Goal: Information Seeking & Learning: Learn about a topic

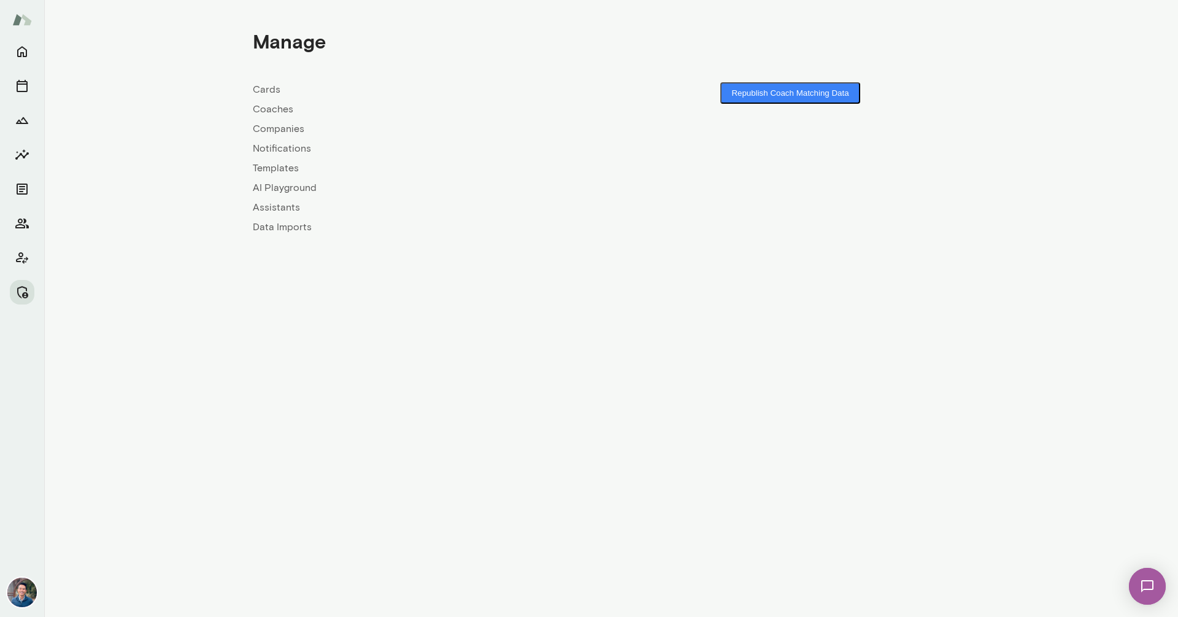
click at [277, 126] on link "Companies" at bounding box center [432, 128] width 358 height 15
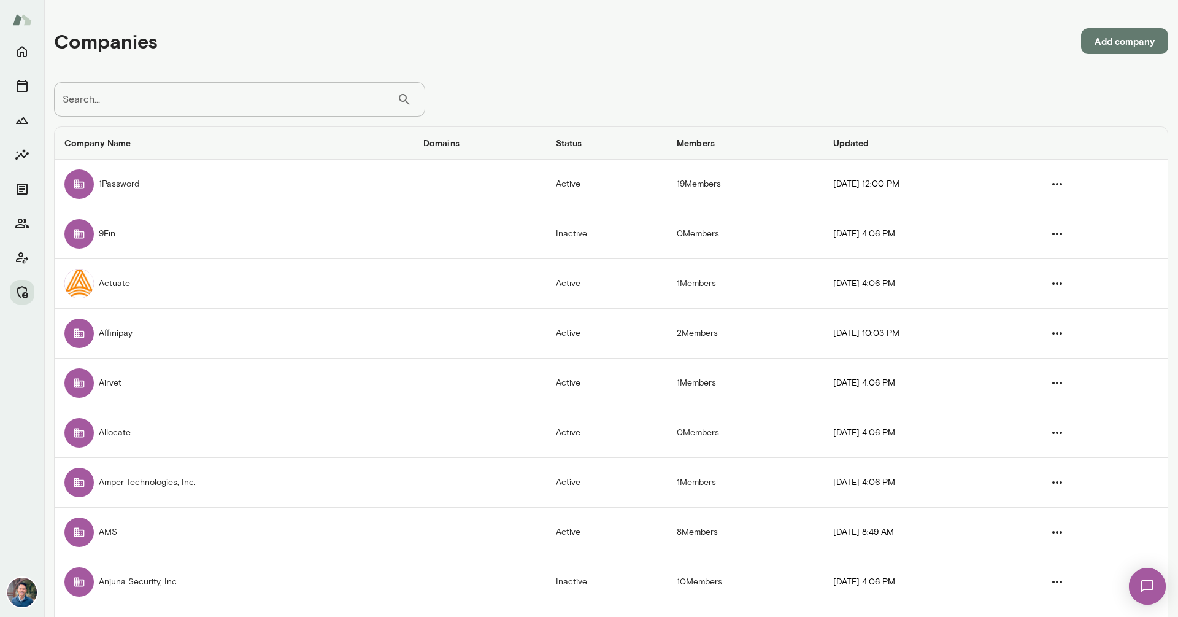
click at [256, 106] on input "Search..." at bounding box center [225, 99] width 343 height 34
type input "******"
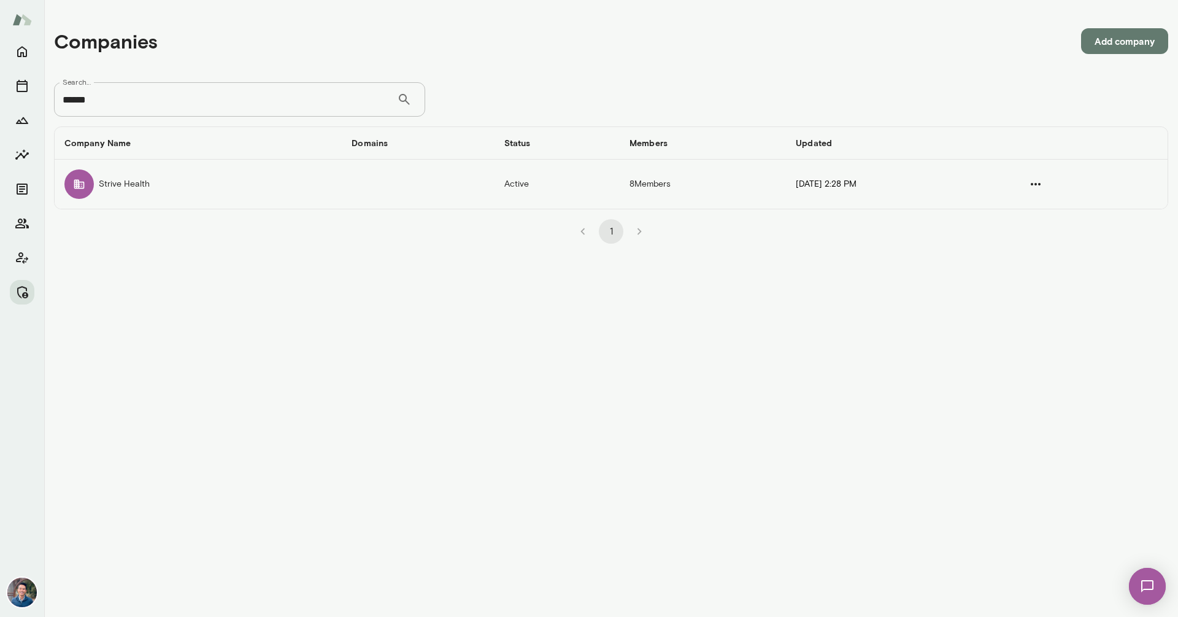
click at [170, 187] on td "Strive Health" at bounding box center [198, 183] width 287 height 49
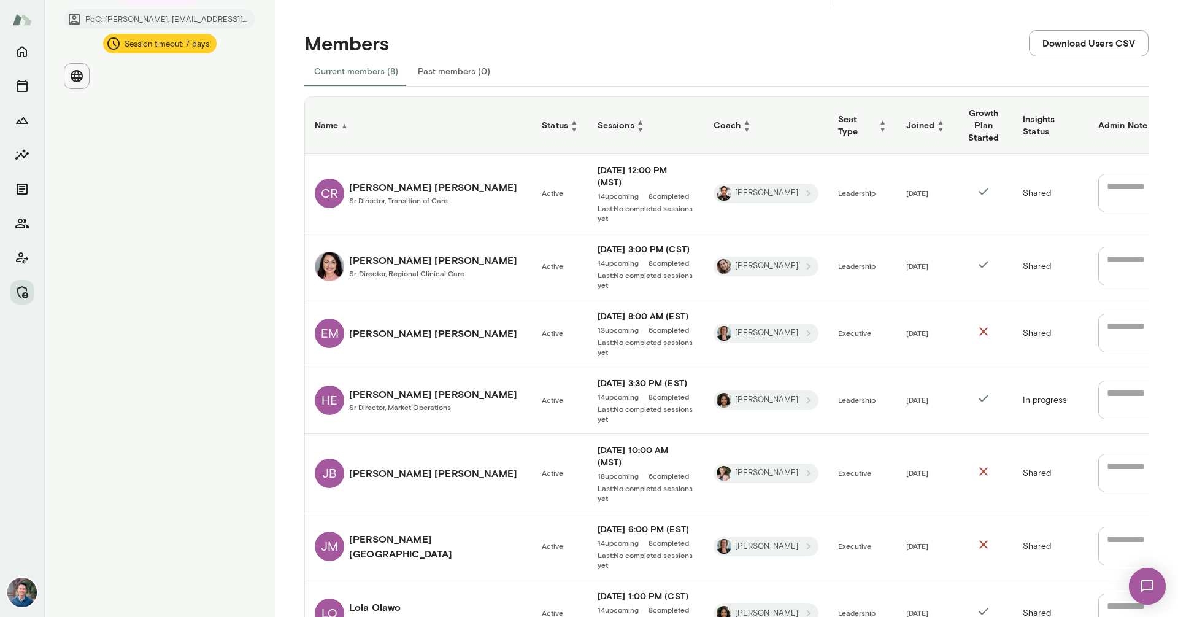
scroll to position [265, 0]
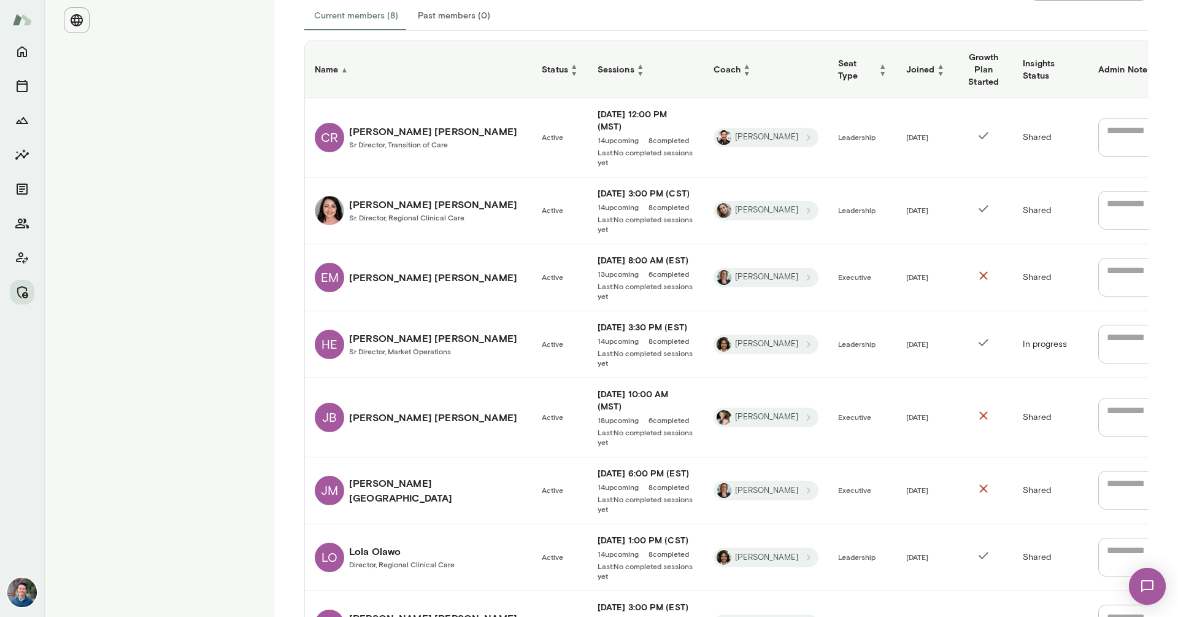
click at [394, 410] on h6 "Jen Browne" at bounding box center [433, 417] width 168 height 15
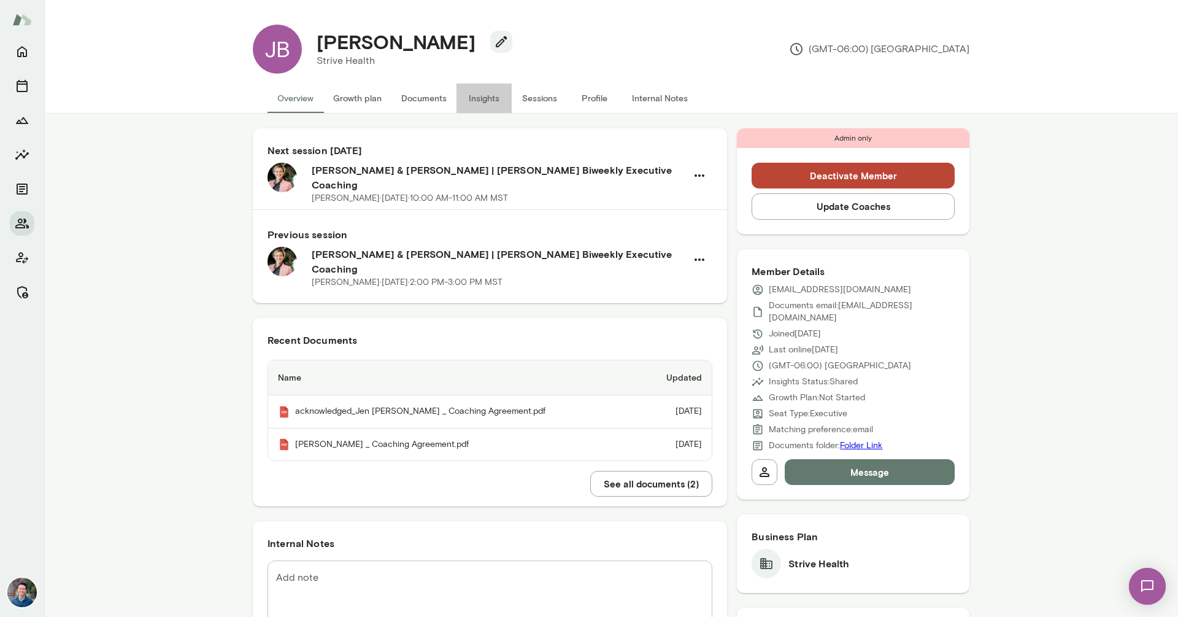
click at [488, 100] on button "Insights" at bounding box center [483, 97] width 55 height 29
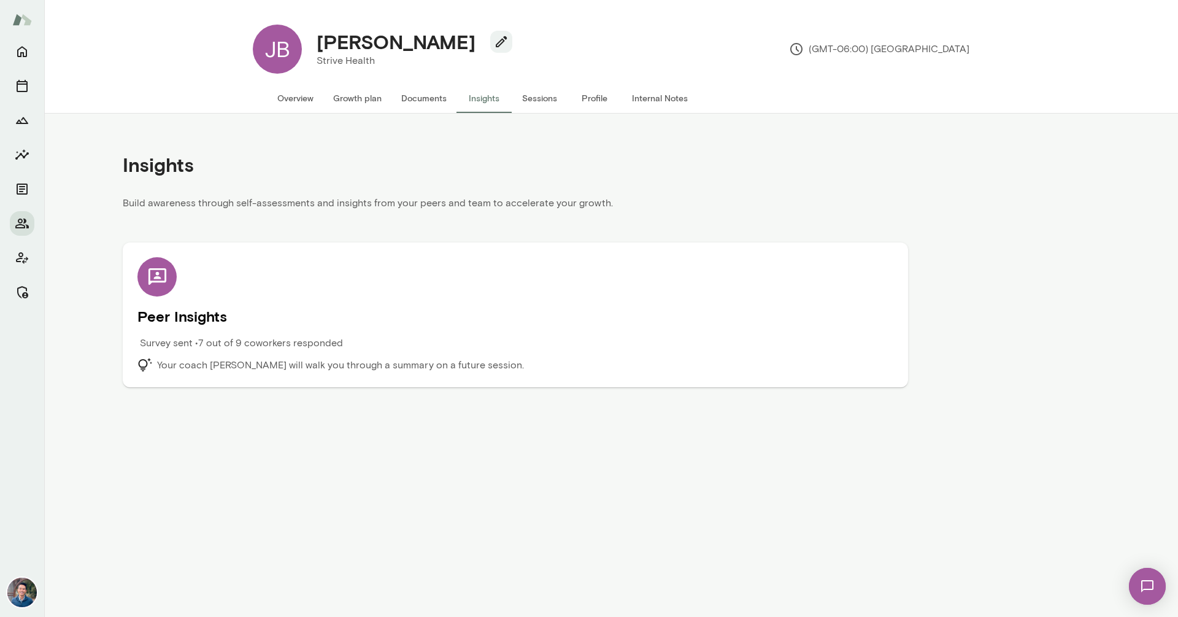
click at [255, 320] on h5 "Peer Insights" at bounding box center [515, 316] width 756 height 20
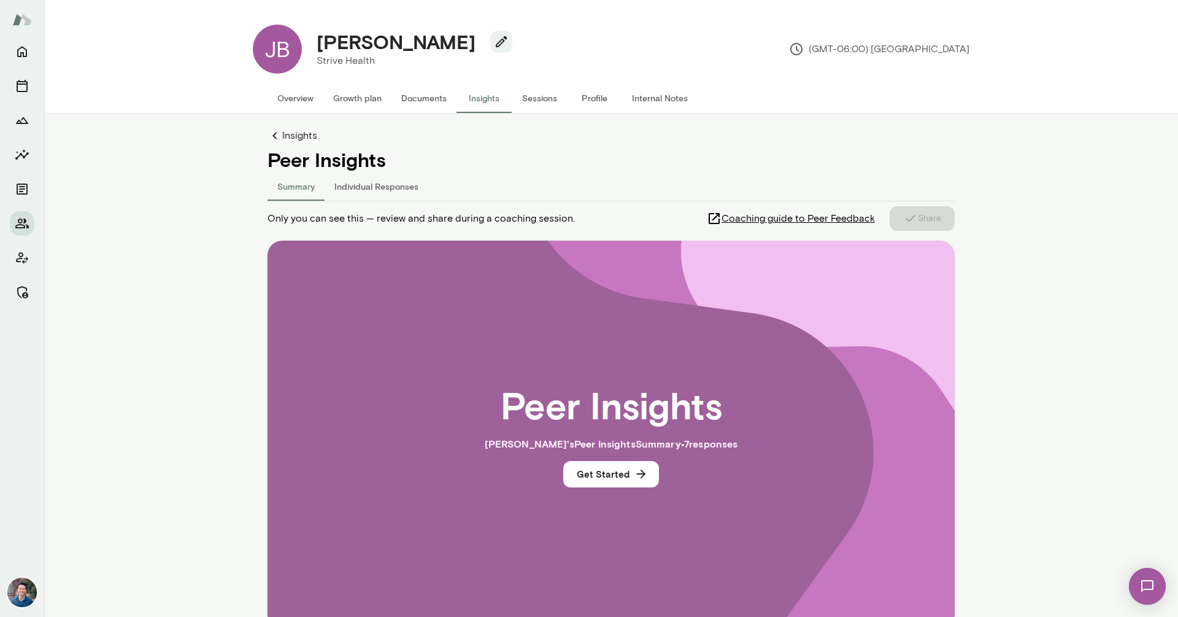
click at [348, 191] on button "Individual Responses" at bounding box center [377, 185] width 104 height 29
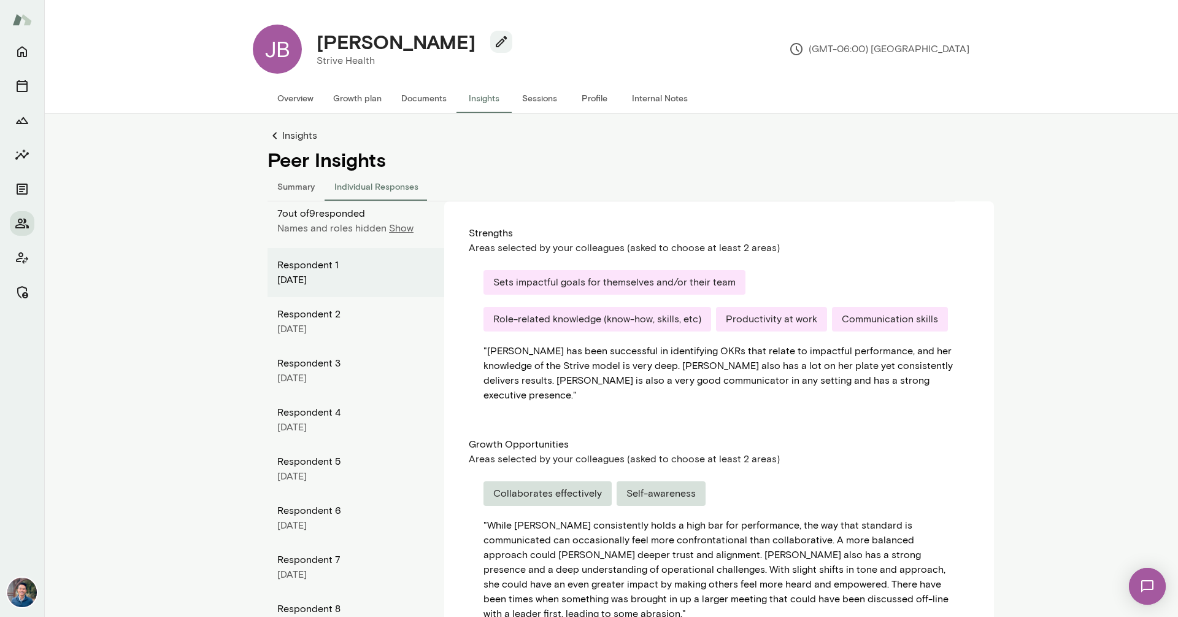
click at [404, 225] on p "Show" at bounding box center [401, 228] width 25 height 15
click at [280, 132] on icon at bounding box center [274, 135] width 15 height 15
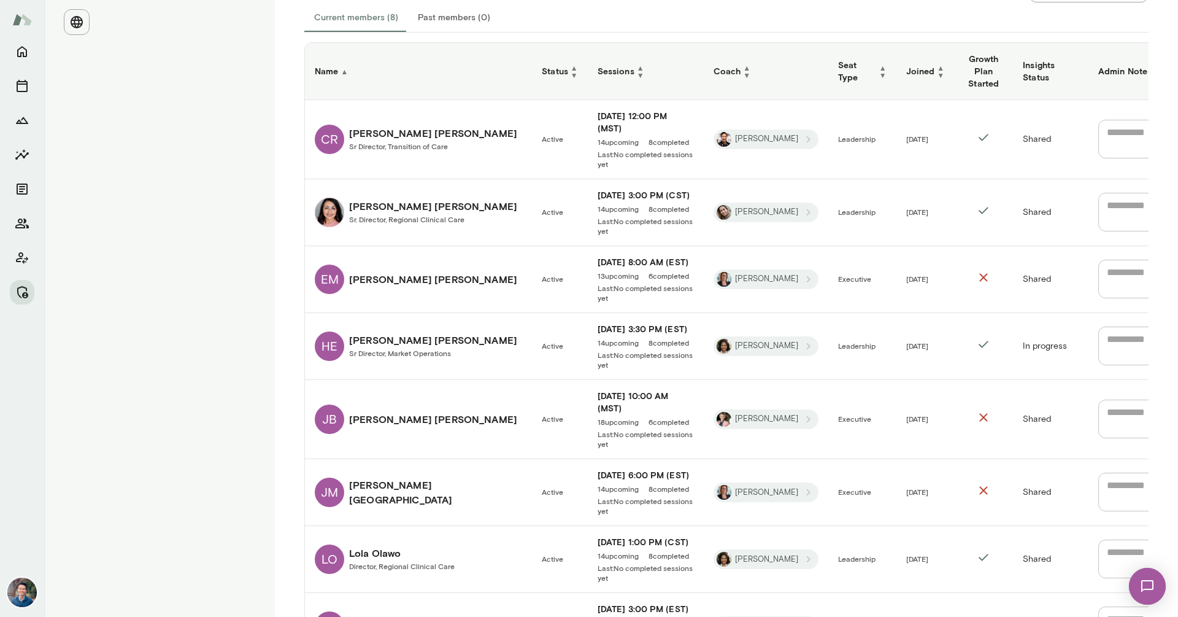
scroll to position [265, 0]
